Goal: Navigation & Orientation: Find specific page/section

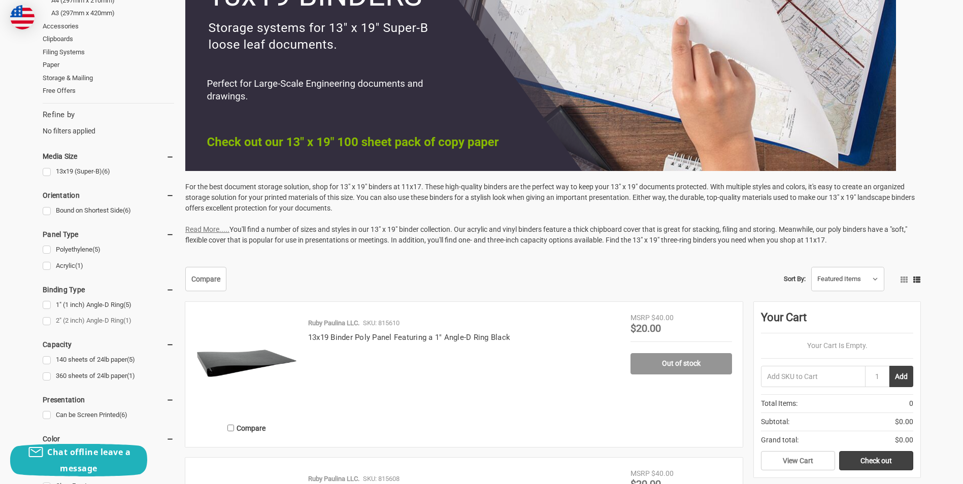
scroll to position [254, 0]
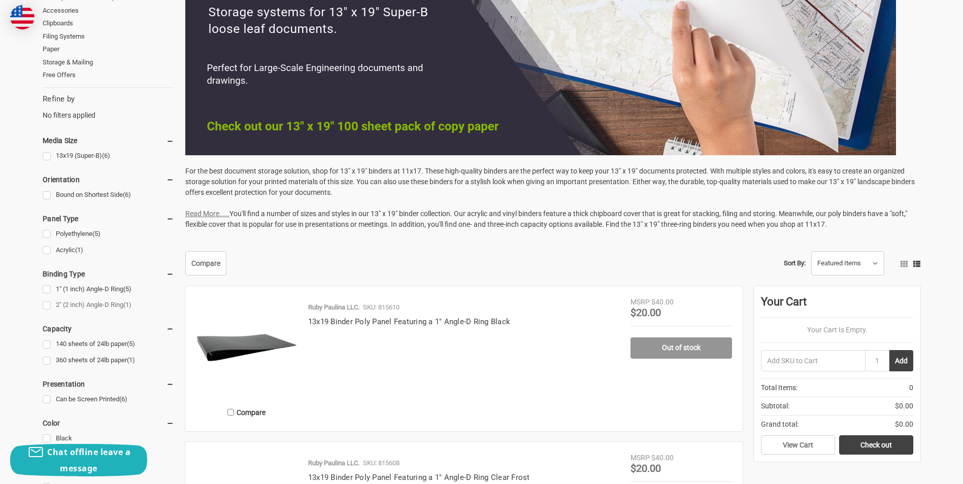
click at [45, 303] on link "2" (2 inch) Angle-D Ring (1)" at bounding box center [108, 305] width 131 height 14
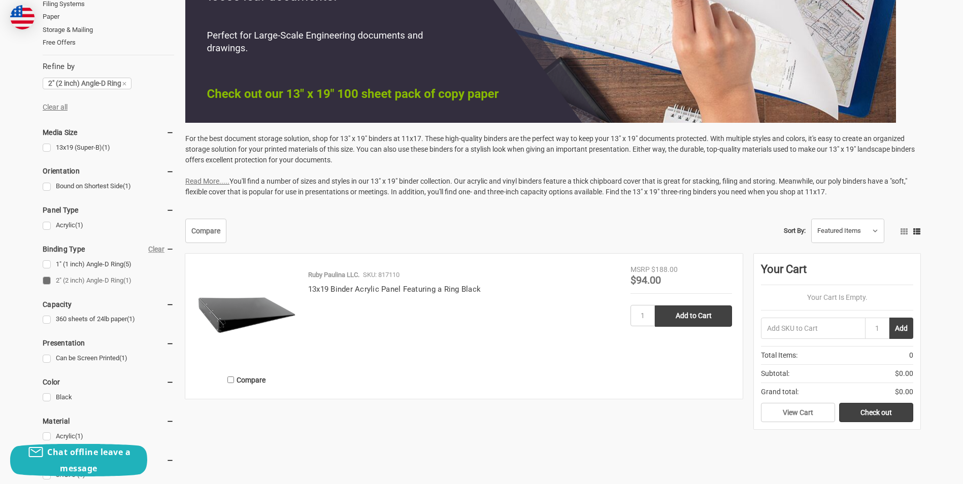
scroll to position [304, 0]
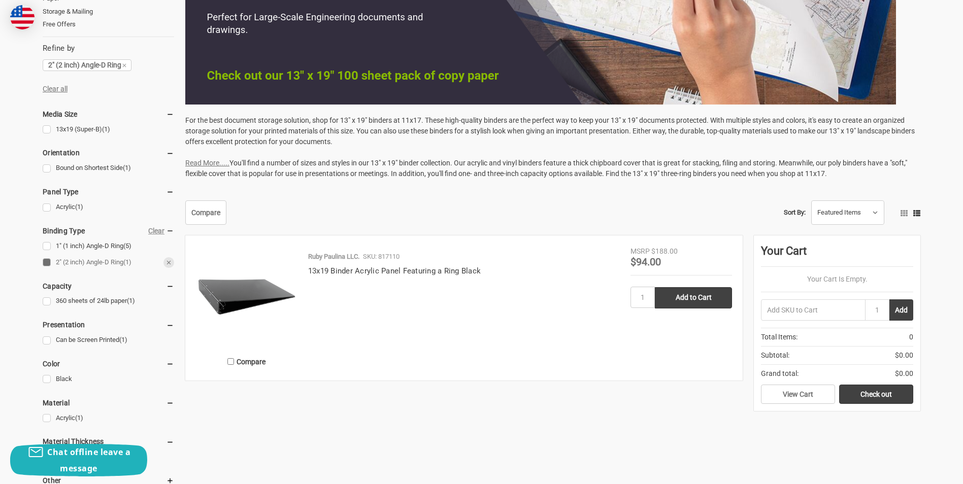
click at [43, 261] on link "2" (2 inch) Angle-D Ring (1)" at bounding box center [108, 263] width 131 height 14
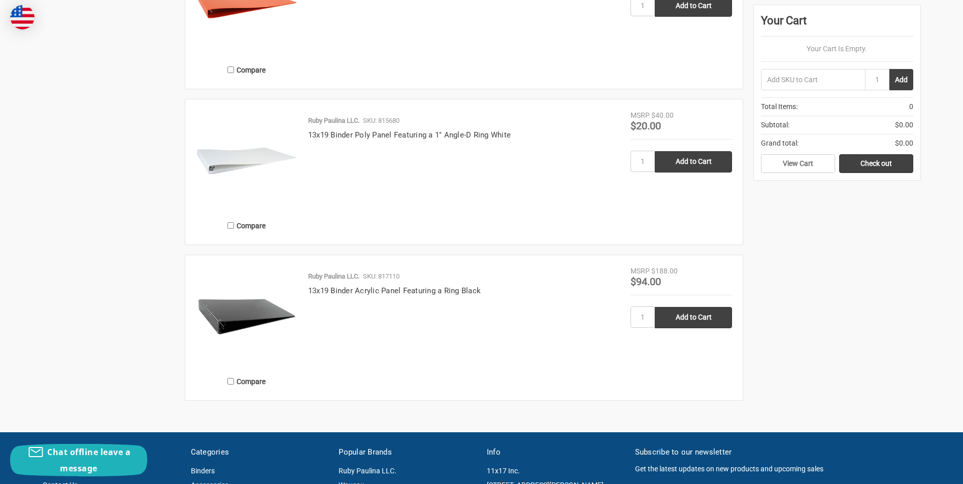
scroll to position [1066, 0]
